Goal: Task Accomplishment & Management: Manage account settings

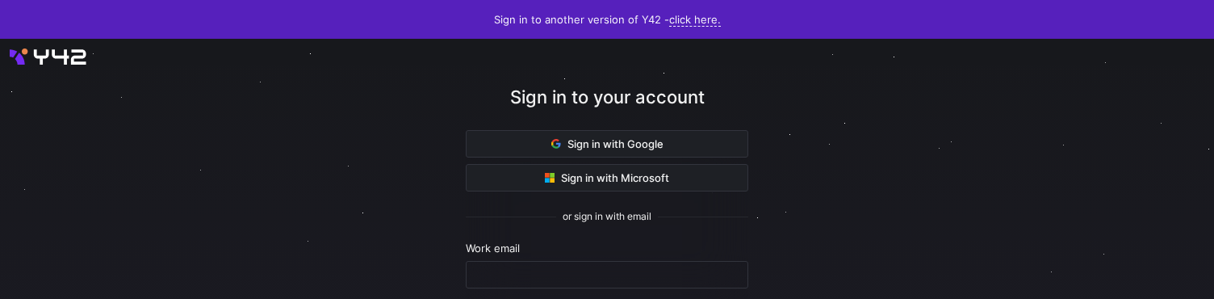
scroll to position [206, 0]
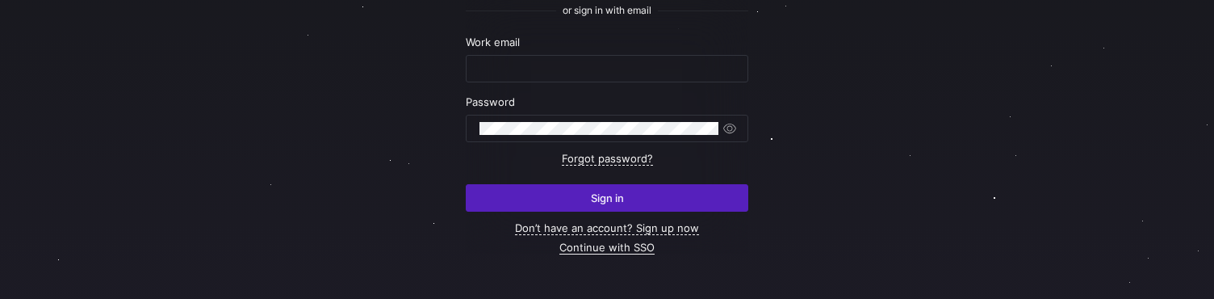
click at [609, 245] on link "Continue with SSO" at bounding box center [606, 248] width 95 height 14
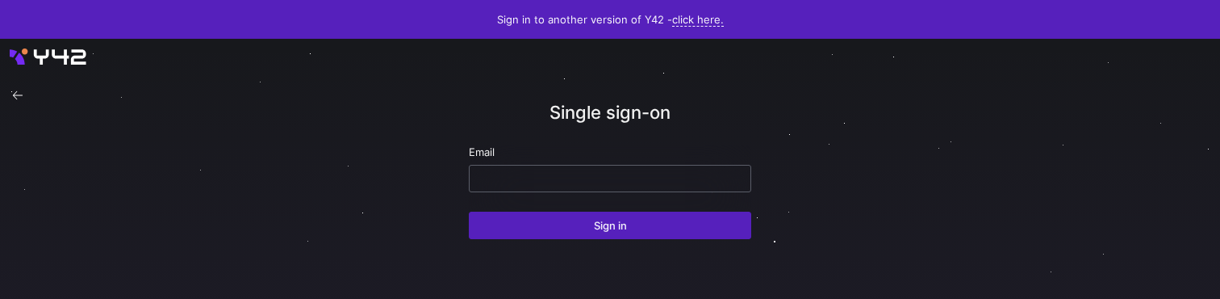
click at [595, 183] on input "email" at bounding box center [610, 178] width 255 height 13
paste input "[URL][DOMAIN_NAME]"
type input "[URL][DOMAIN_NAME]"
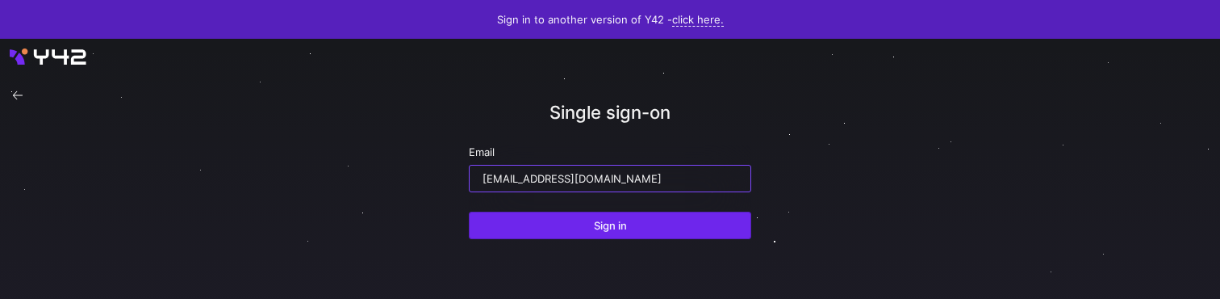
type input "[EMAIL_ADDRESS][DOMAIN_NAME]"
click at [617, 227] on span "Sign in" at bounding box center [610, 225] width 33 height 13
